Goal: Find specific page/section: Find specific page/section

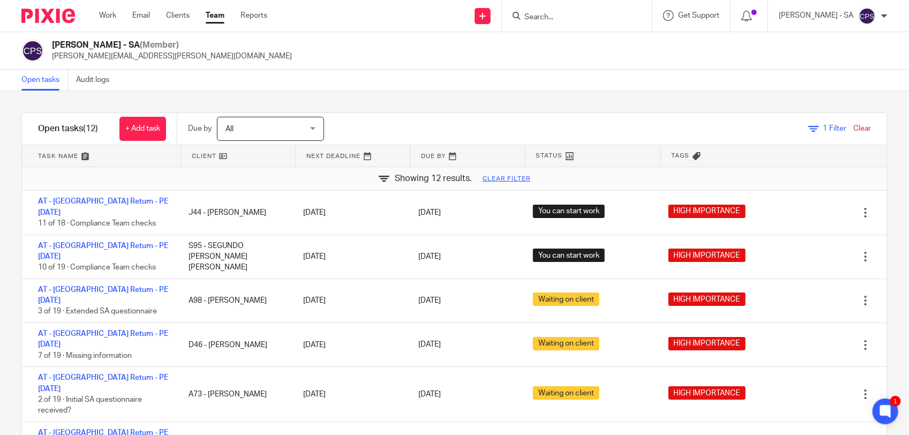
click at [546, 14] on input "Search" at bounding box center [571, 18] width 96 height 10
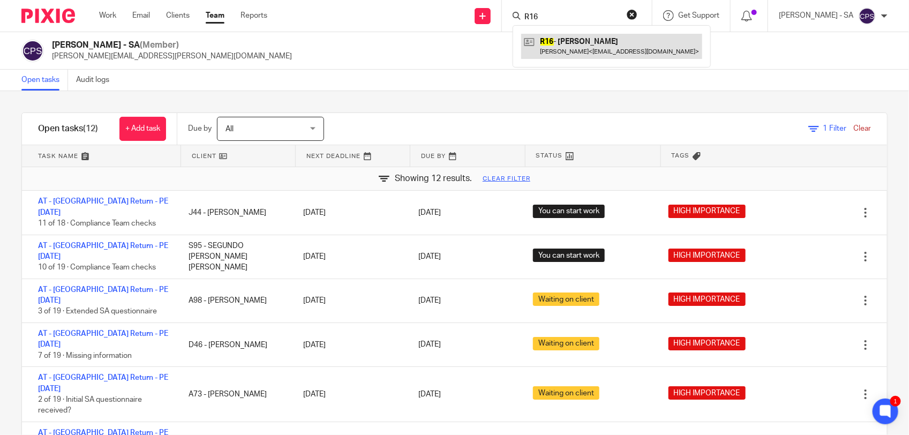
type input "R16"
click at [575, 50] on link at bounding box center [611, 46] width 181 height 25
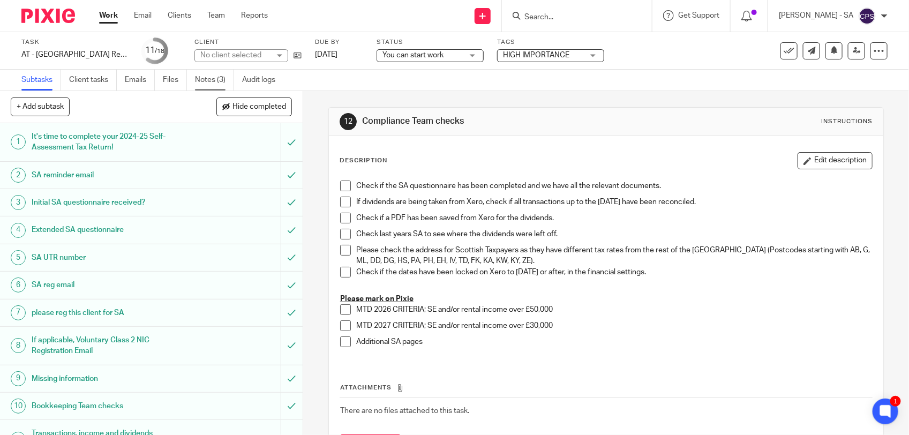
click at [212, 80] on link "Notes (3)" at bounding box center [214, 80] width 39 height 21
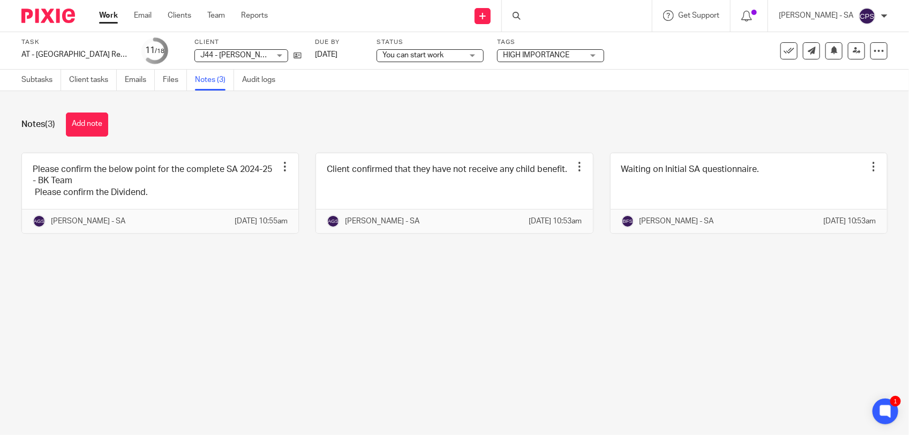
click at [220, 295] on main "Task AT - SA Return - PE 05-04-2025 Save AT - SA Return - PE 05-04-2025 11 /18 …" at bounding box center [454, 217] width 909 height 435
click at [28, 80] on link "Subtasks" at bounding box center [41, 80] width 40 height 21
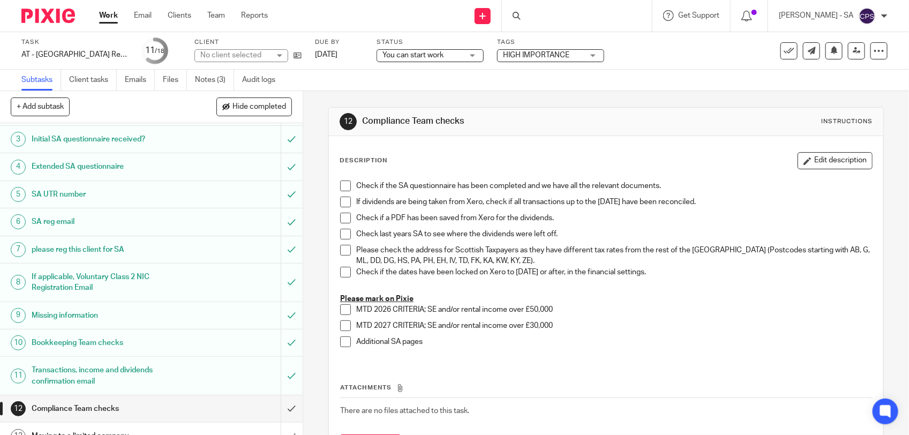
scroll to position [134, 0]
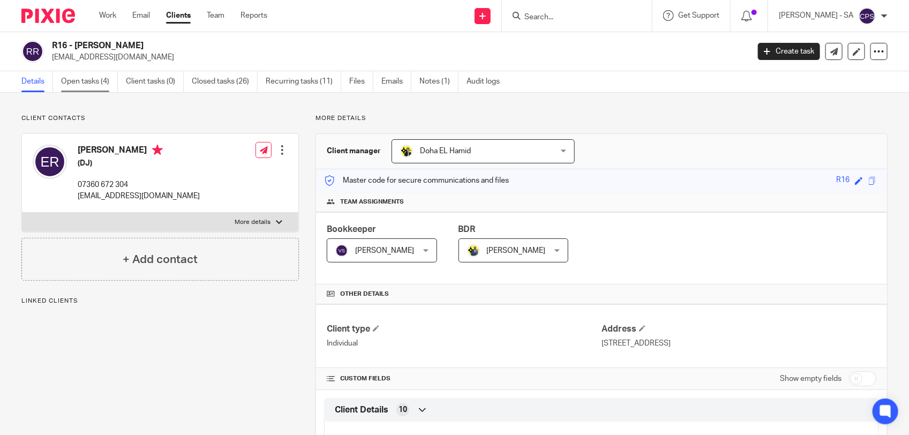
click at [73, 83] on link "Open tasks (4)" at bounding box center [89, 81] width 57 height 21
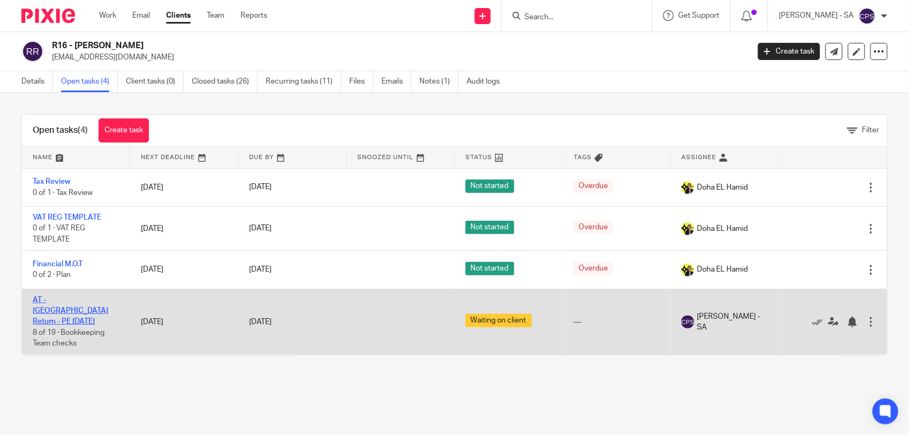
click at [64, 302] on link "AT - [GEOGRAPHIC_DATA] Return - PE [DATE]" at bounding box center [71, 310] width 76 height 29
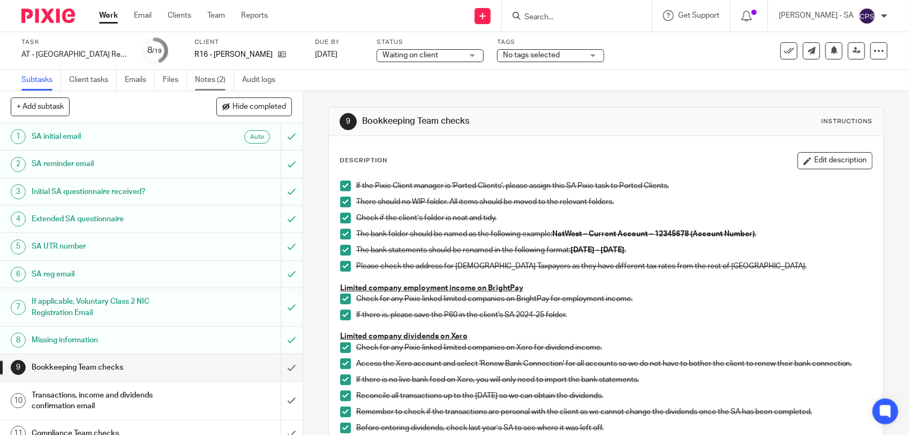
click at [218, 83] on link "Notes (2)" at bounding box center [214, 80] width 39 height 21
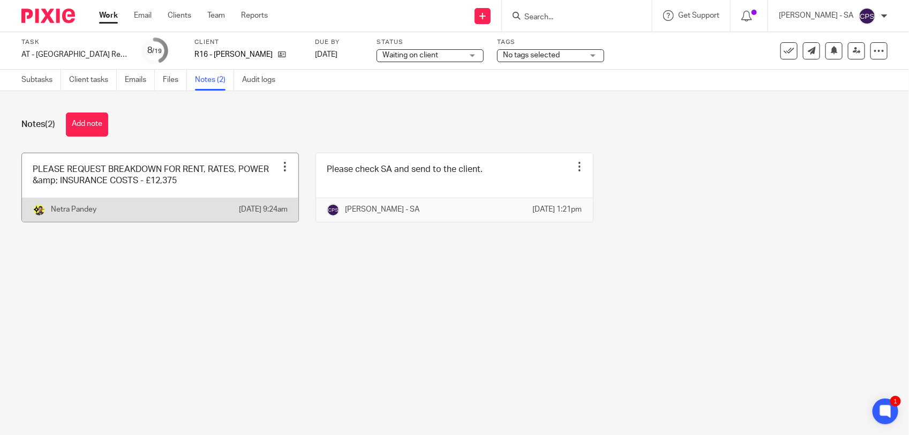
click at [196, 193] on link at bounding box center [160, 187] width 276 height 69
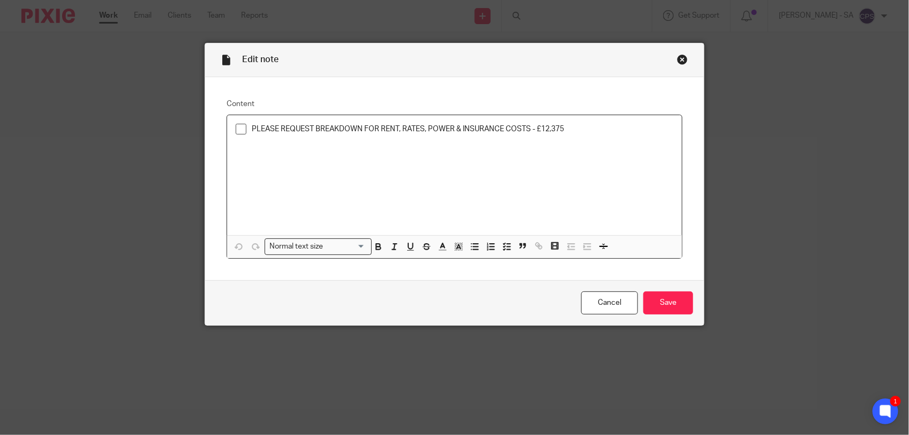
click at [677, 59] on div "Close this dialog window" at bounding box center [682, 59] width 11 height 11
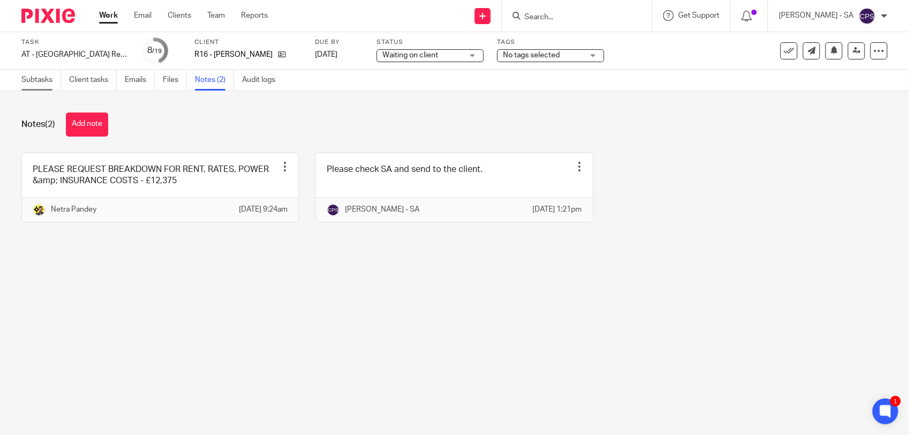
drag, startPoint x: 40, startPoint y: 84, endPoint x: 74, endPoint y: 78, distance: 34.4
click at [40, 84] on link "Subtasks" at bounding box center [41, 80] width 40 height 21
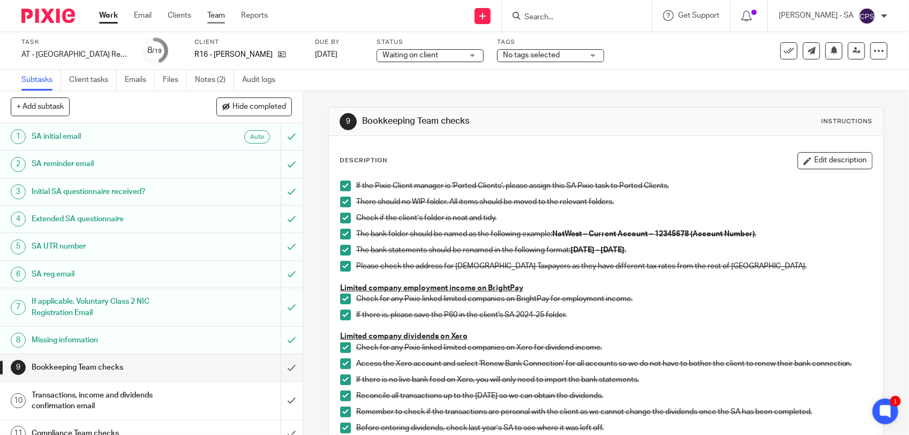
click at [217, 16] on link "Team" at bounding box center [216, 15] width 18 height 11
